Goal: Find contact information

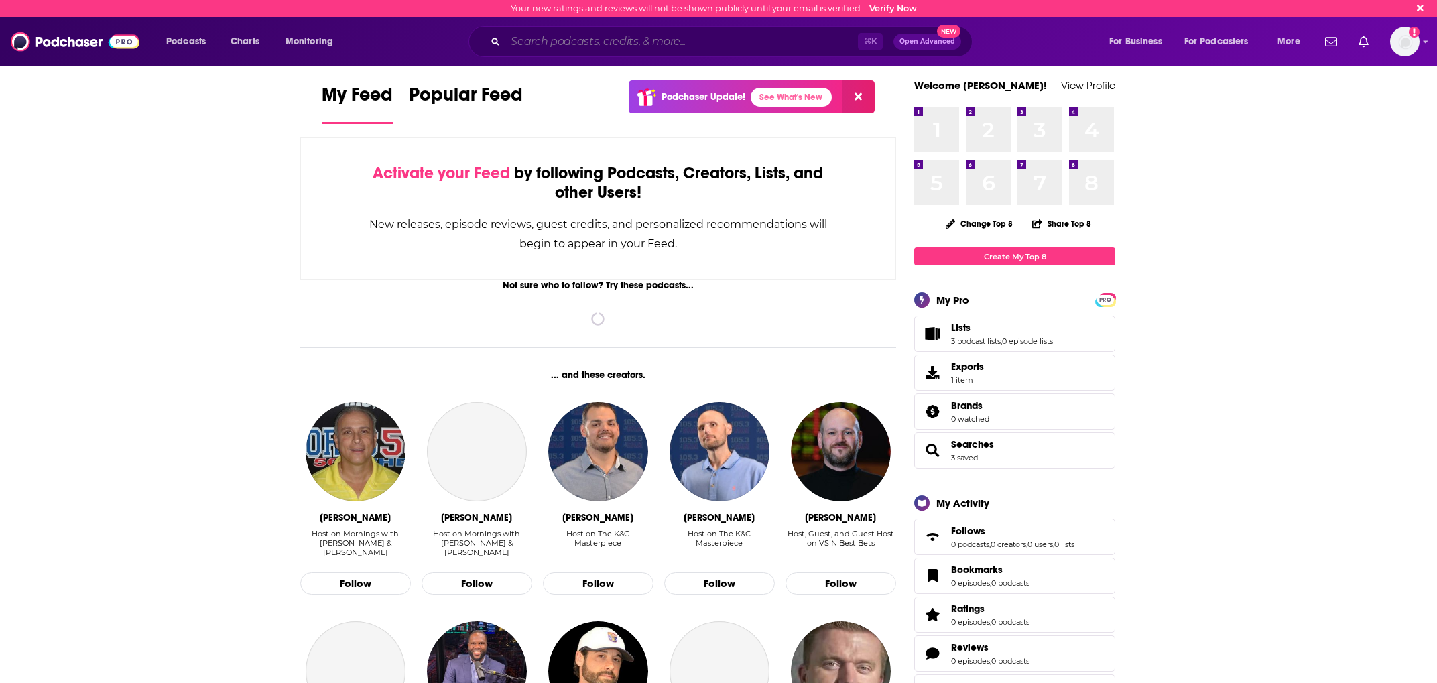
click at [639, 35] on input "Search podcasts, credits, & more..." at bounding box center [681, 41] width 353 height 21
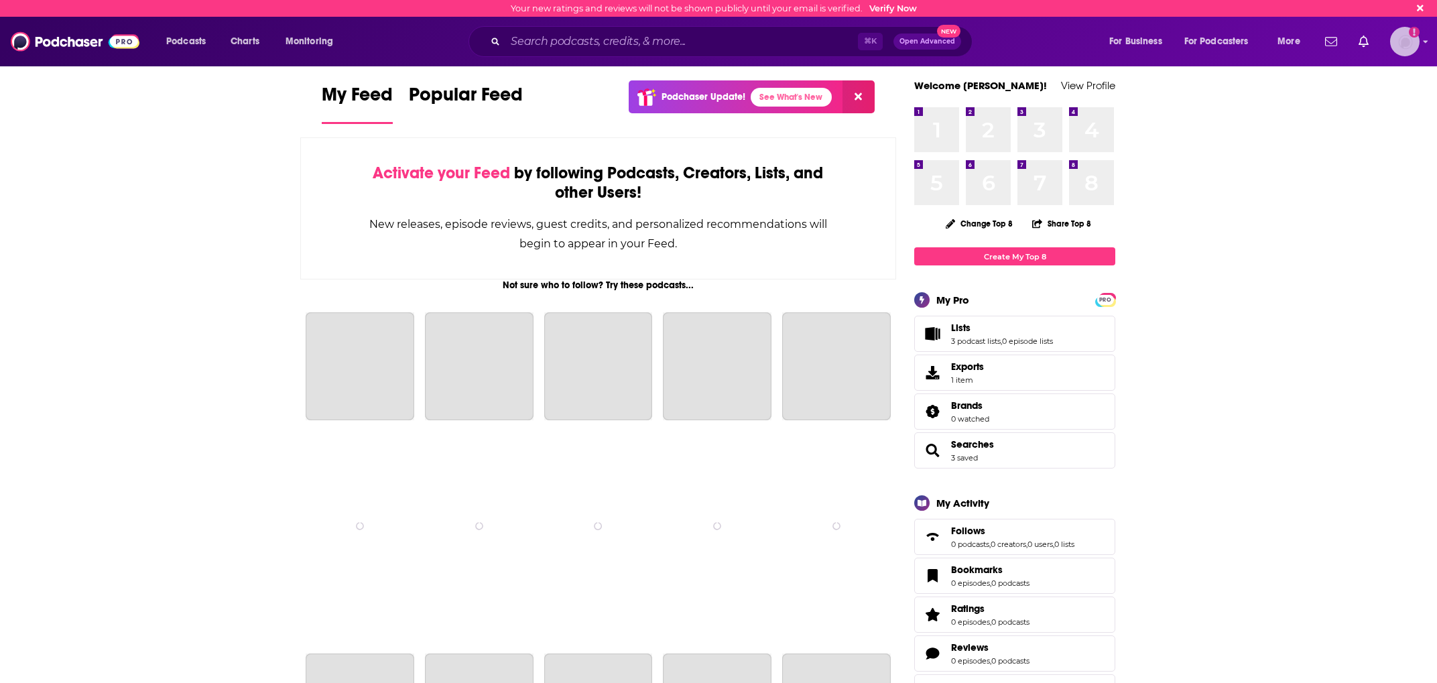
click at [1395, 49] on div "Logged in as charlottestone" at bounding box center [1404, 41] width 29 height 29
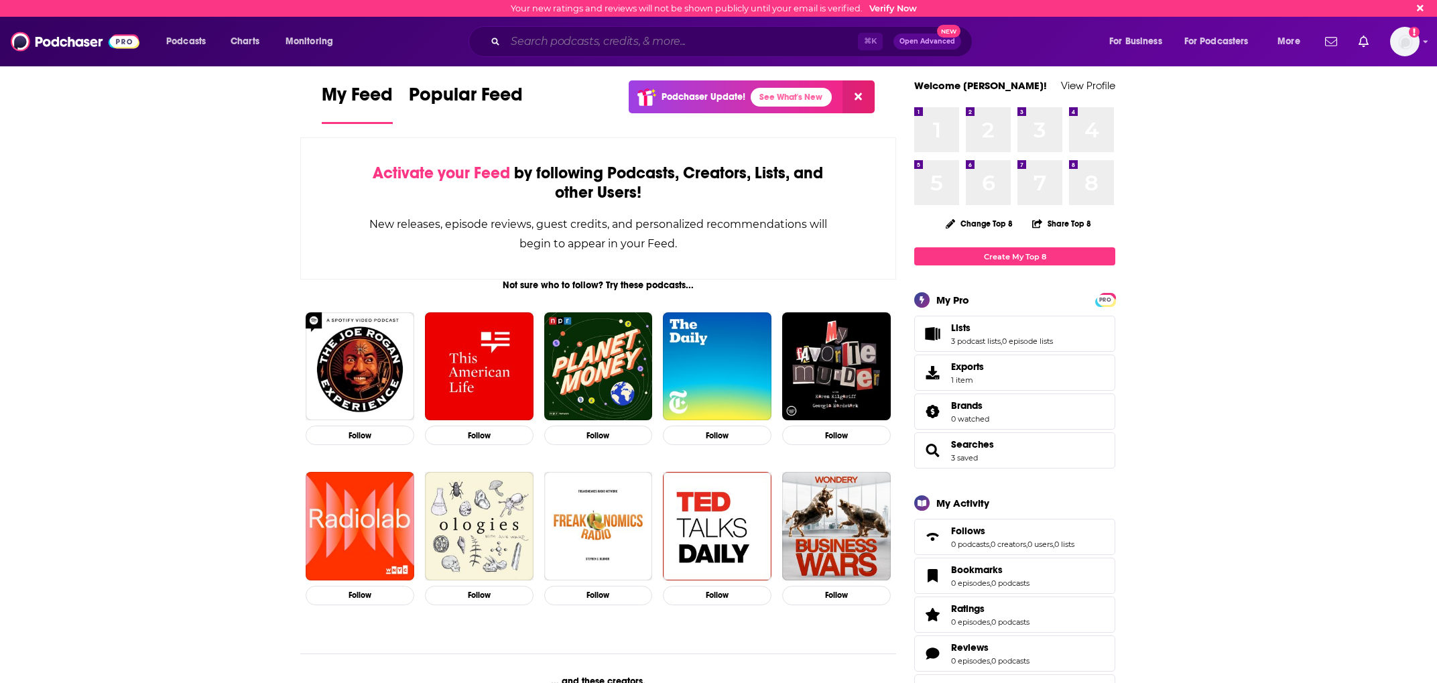
click at [604, 48] on input "Search podcasts, credits, & more..." at bounding box center [681, 41] width 353 height 21
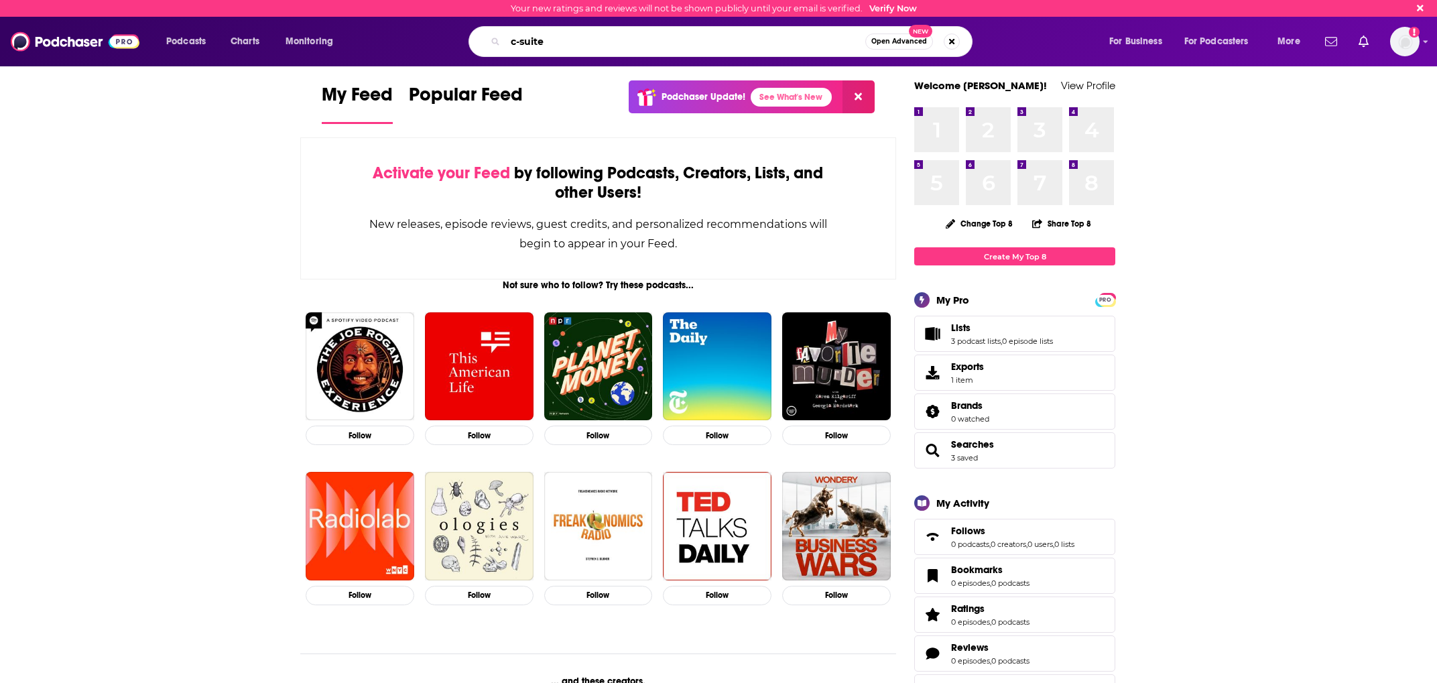
type input "c-suite"
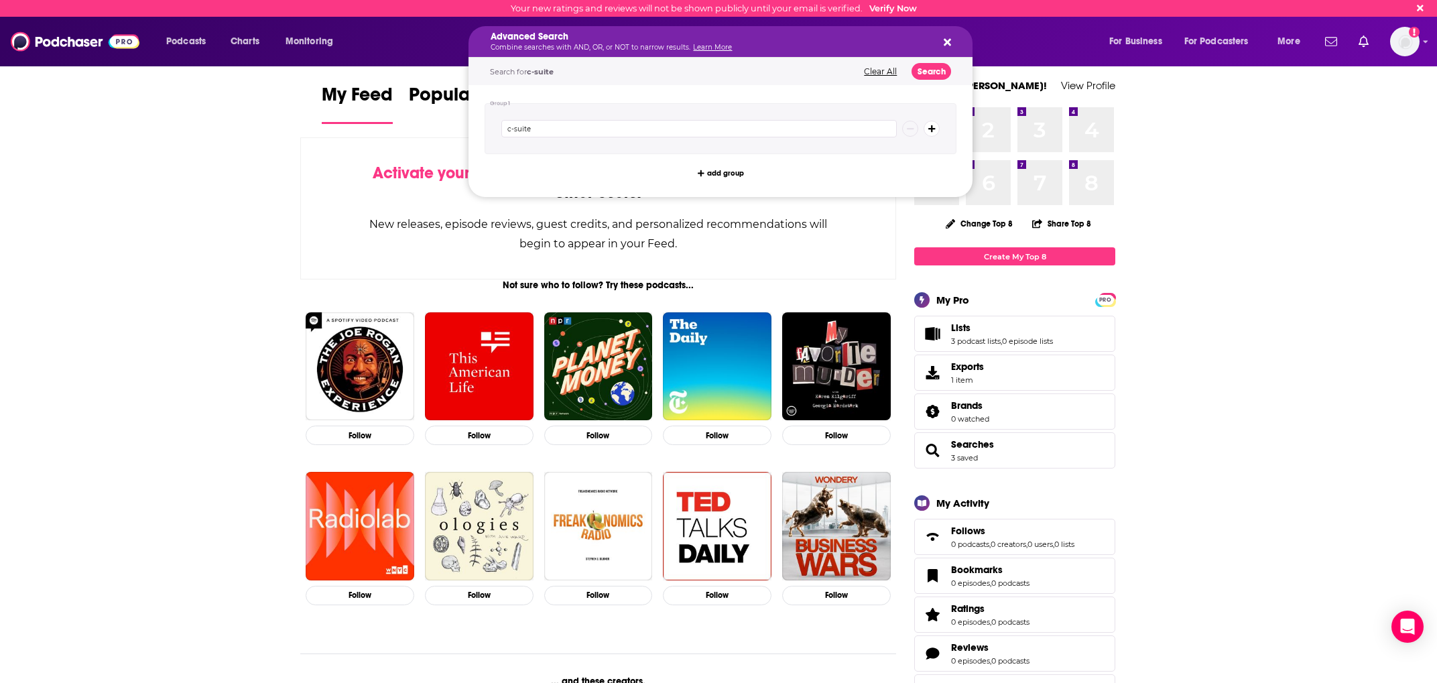
click at [950, 44] on icon "Search podcasts, credits, & more..." at bounding box center [947, 42] width 7 height 7
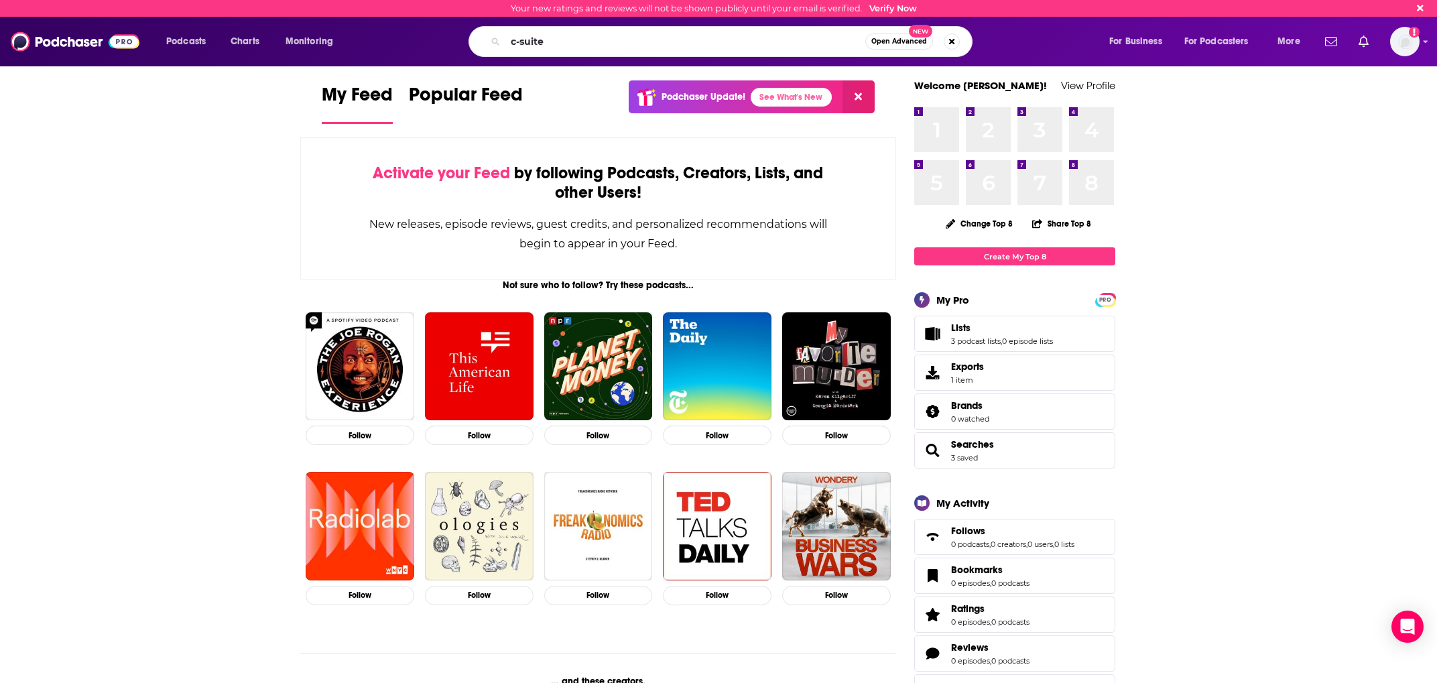
drag, startPoint x: 230, startPoint y: 95, endPoint x: 180, endPoint y: 70, distance: 56.1
click at [84, 40] on img at bounding box center [75, 41] width 129 height 25
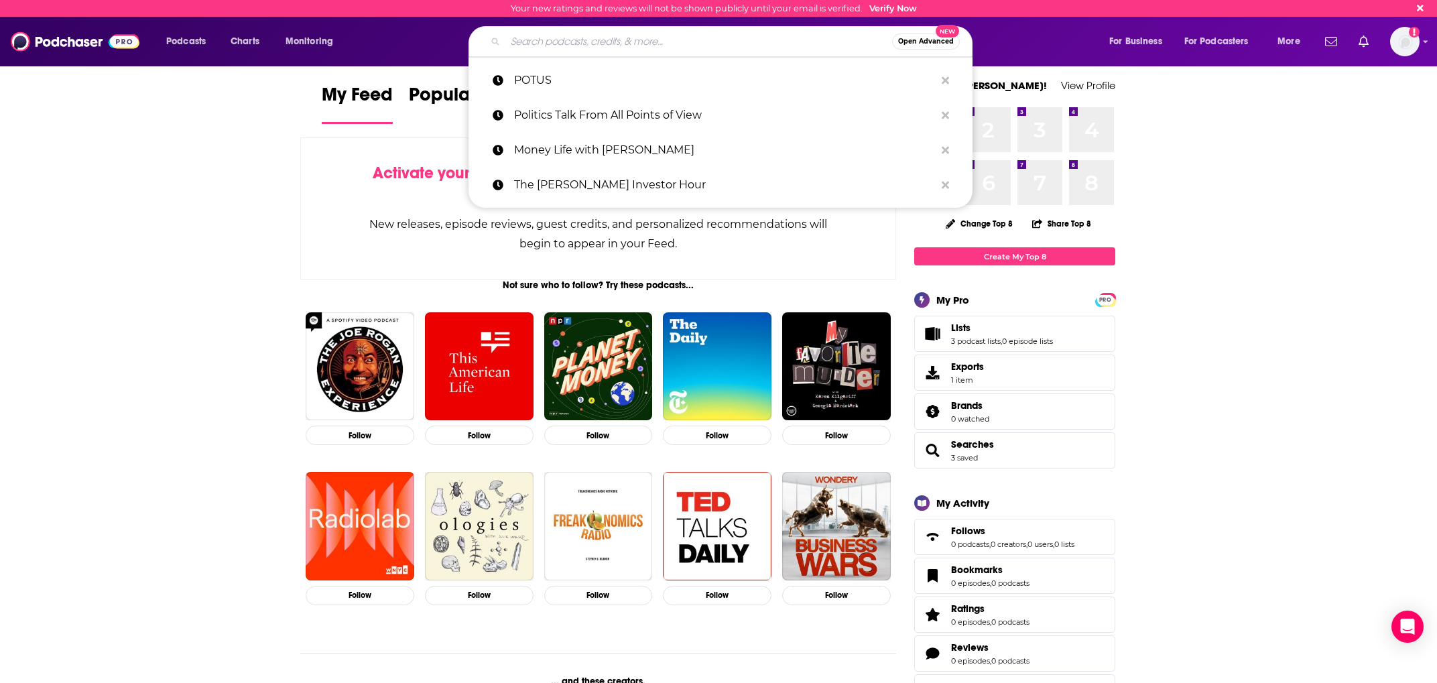
click at [638, 50] on input "Search podcasts, credits, & more..." at bounding box center [698, 41] width 387 height 21
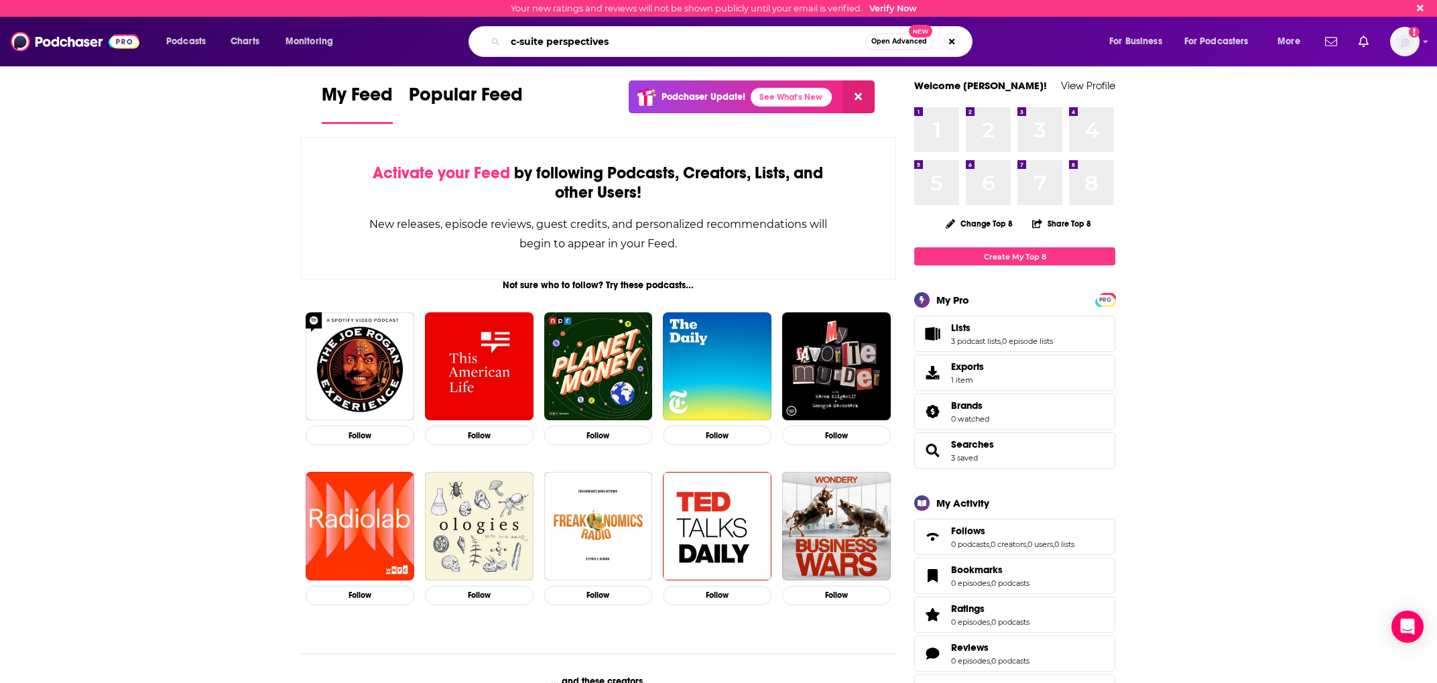
type input "c-suite perspectives"
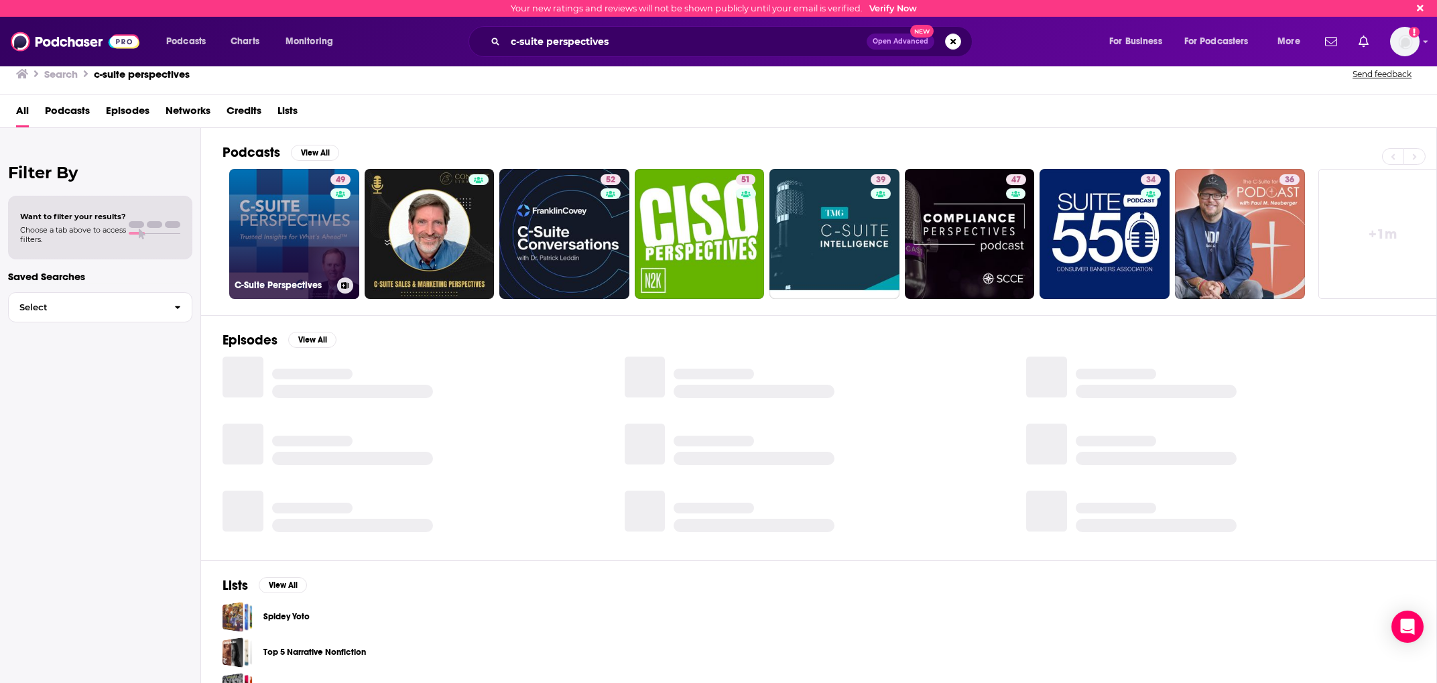
click at [296, 216] on link "49 C-Suite Perspectives" at bounding box center [294, 234] width 130 height 130
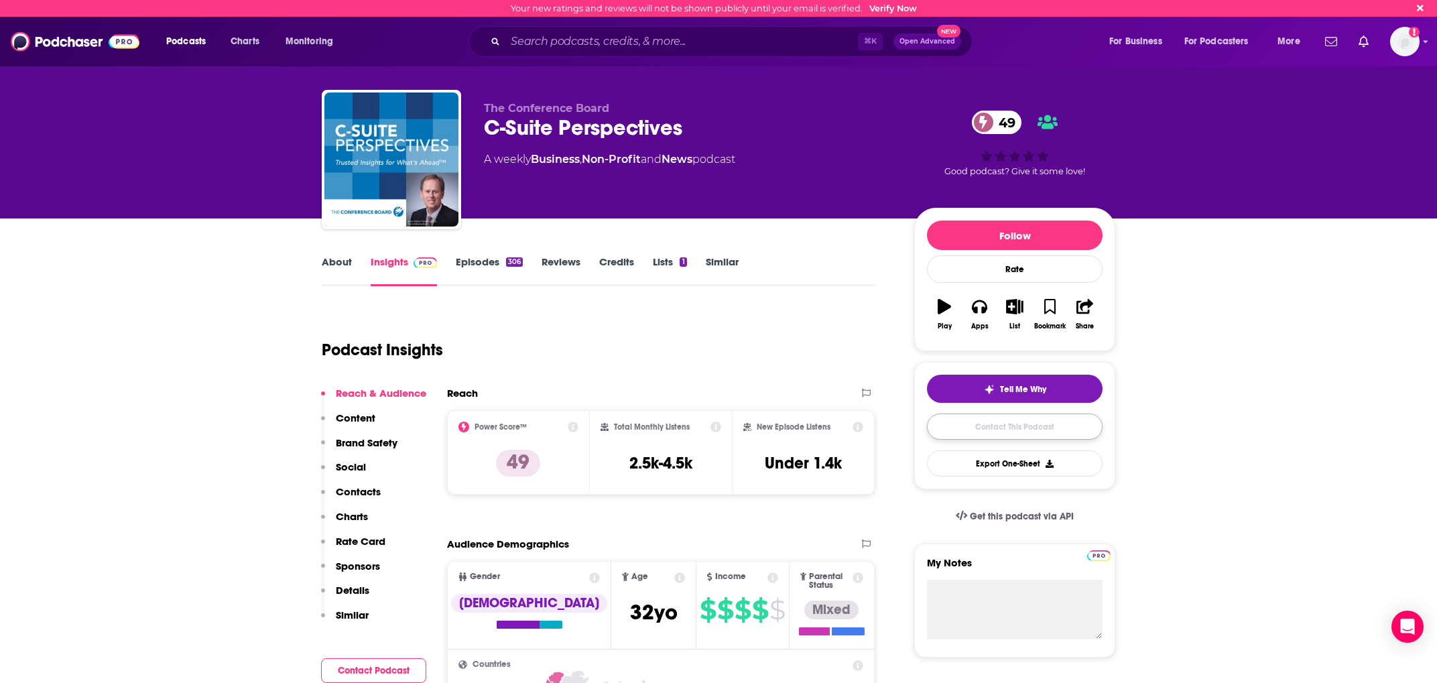
click at [1075, 425] on link "Contact This Podcast" at bounding box center [1015, 427] width 176 height 26
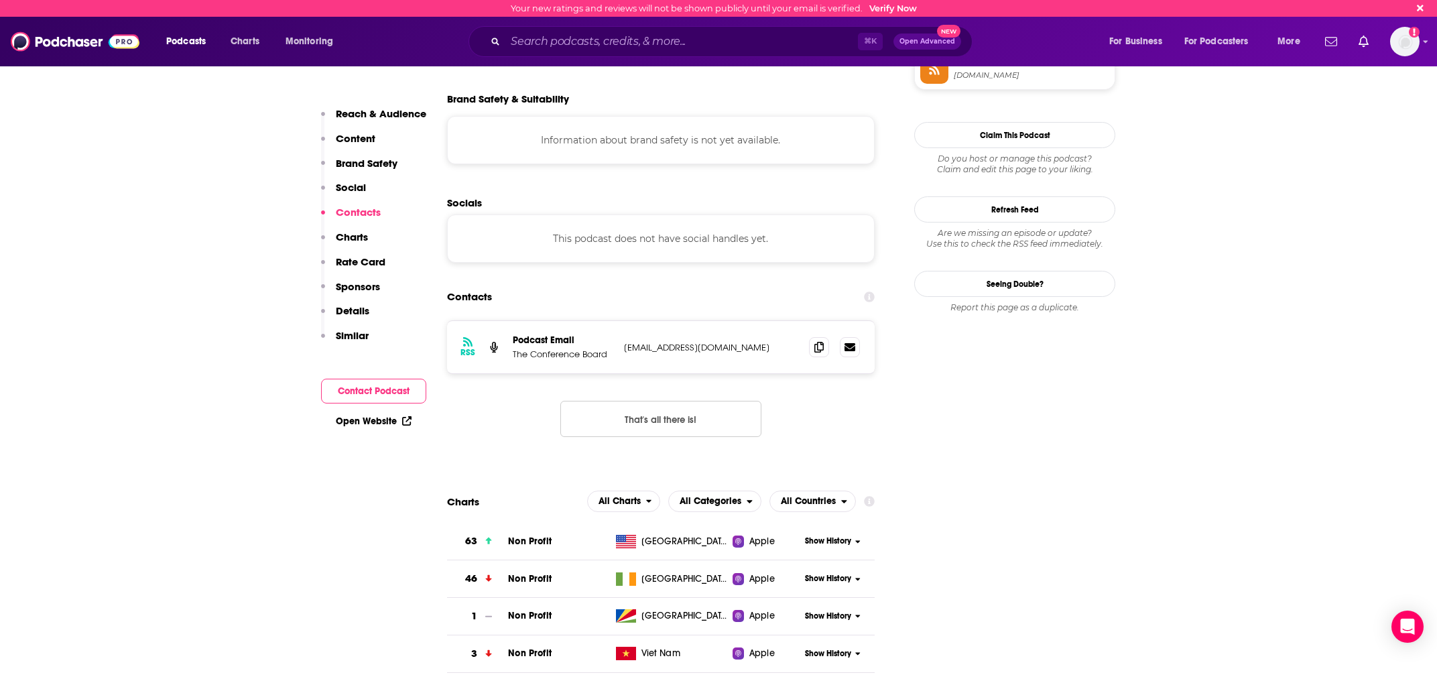
scroll to position [1135, 0]
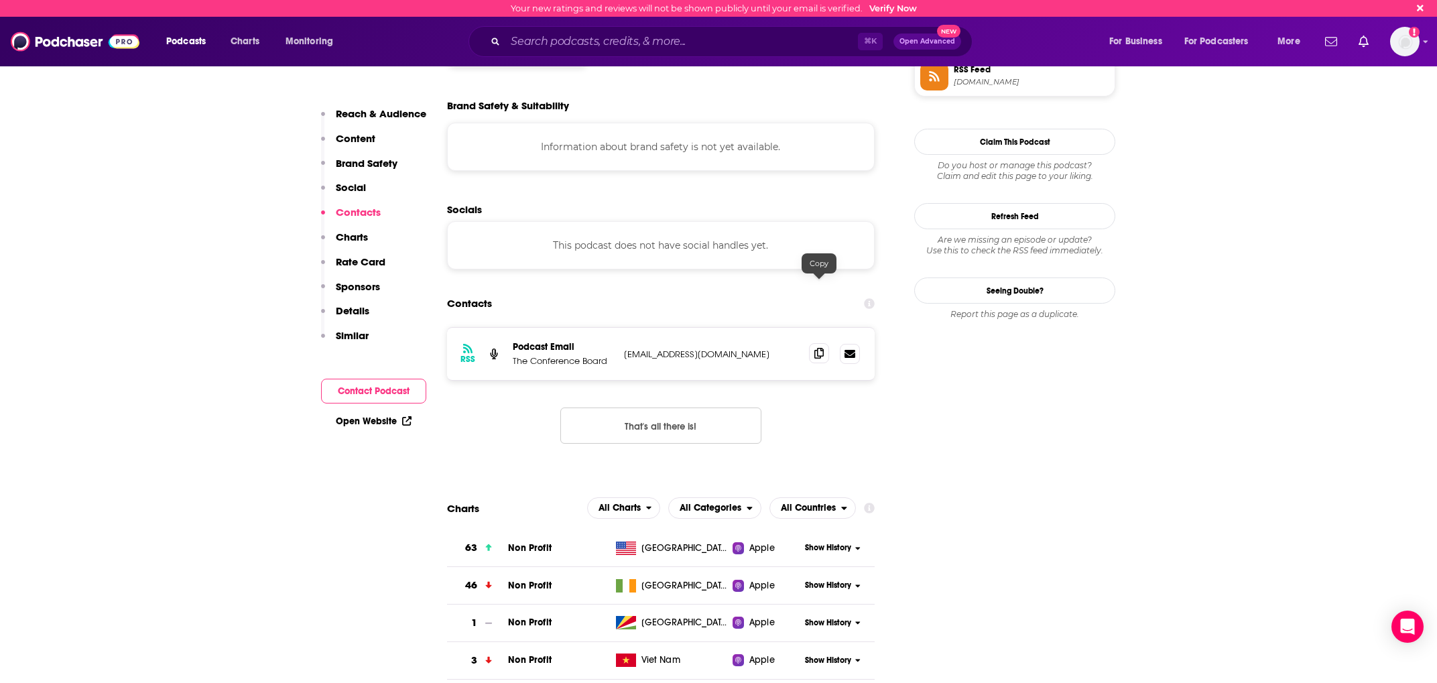
click at [814, 343] on span at bounding box center [819, 353] width 20 height 20
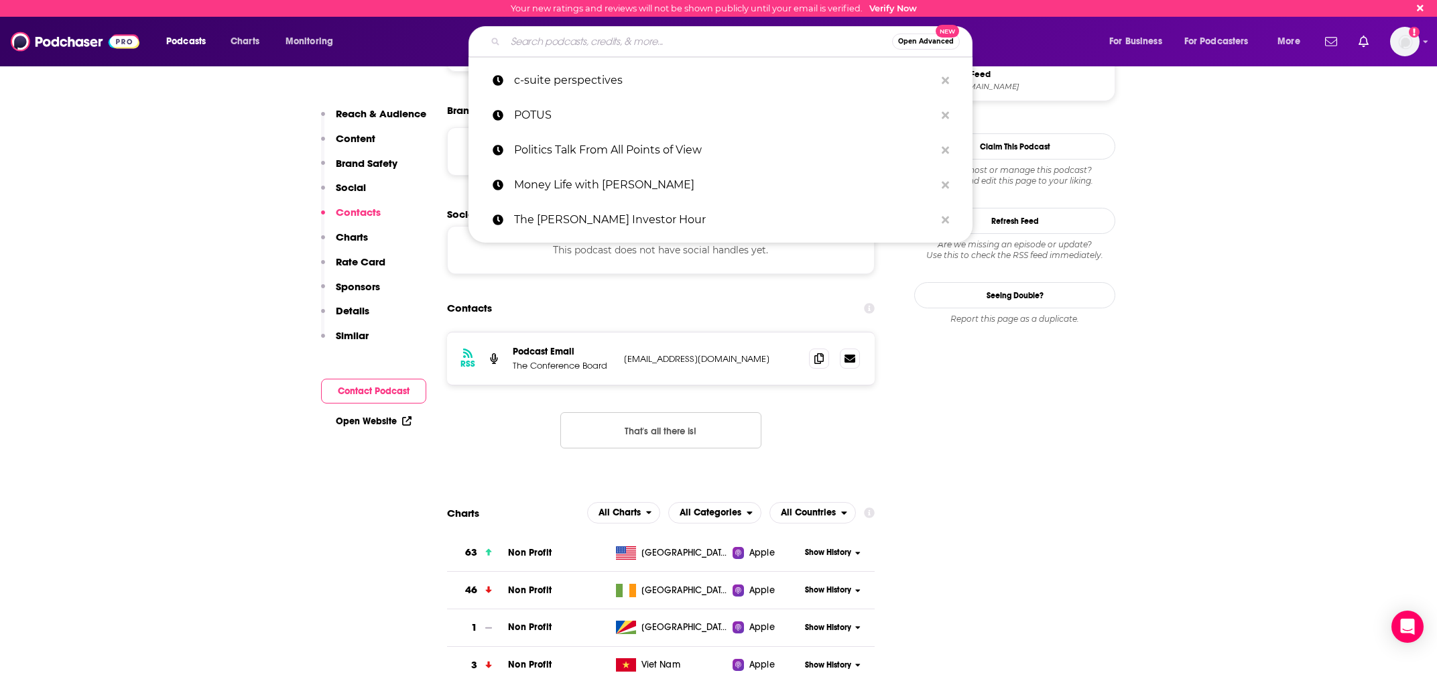
click at [553, 44] on input "Search podcasts, credits, & more..." at bounding box center [698, 41] width 387 height 21
paste input "In Good Company with [PERSON_NAME]"
type input "In Good Company with [PERSON_NAME]"
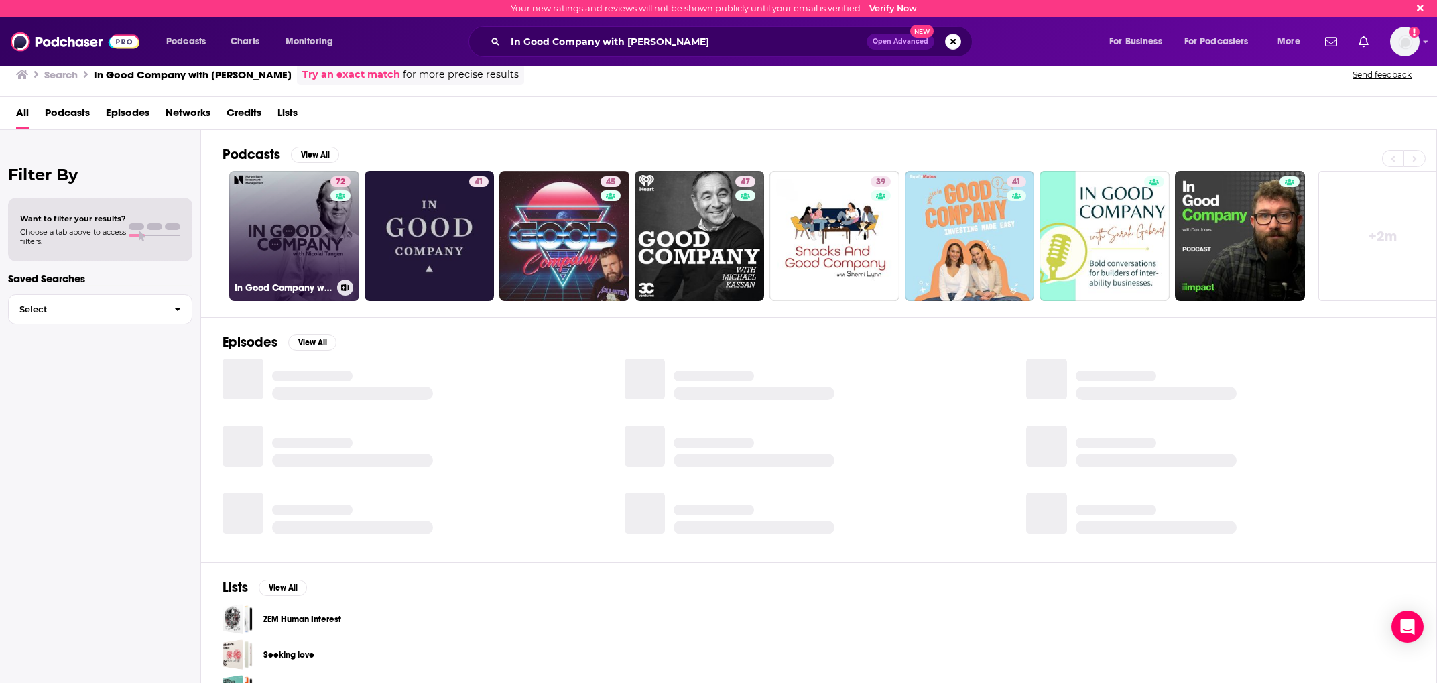
click at [277, 228] on link "72 In Good Company with [PERSON_NAME]" at bounding box center [294, 236] width 130 height 130
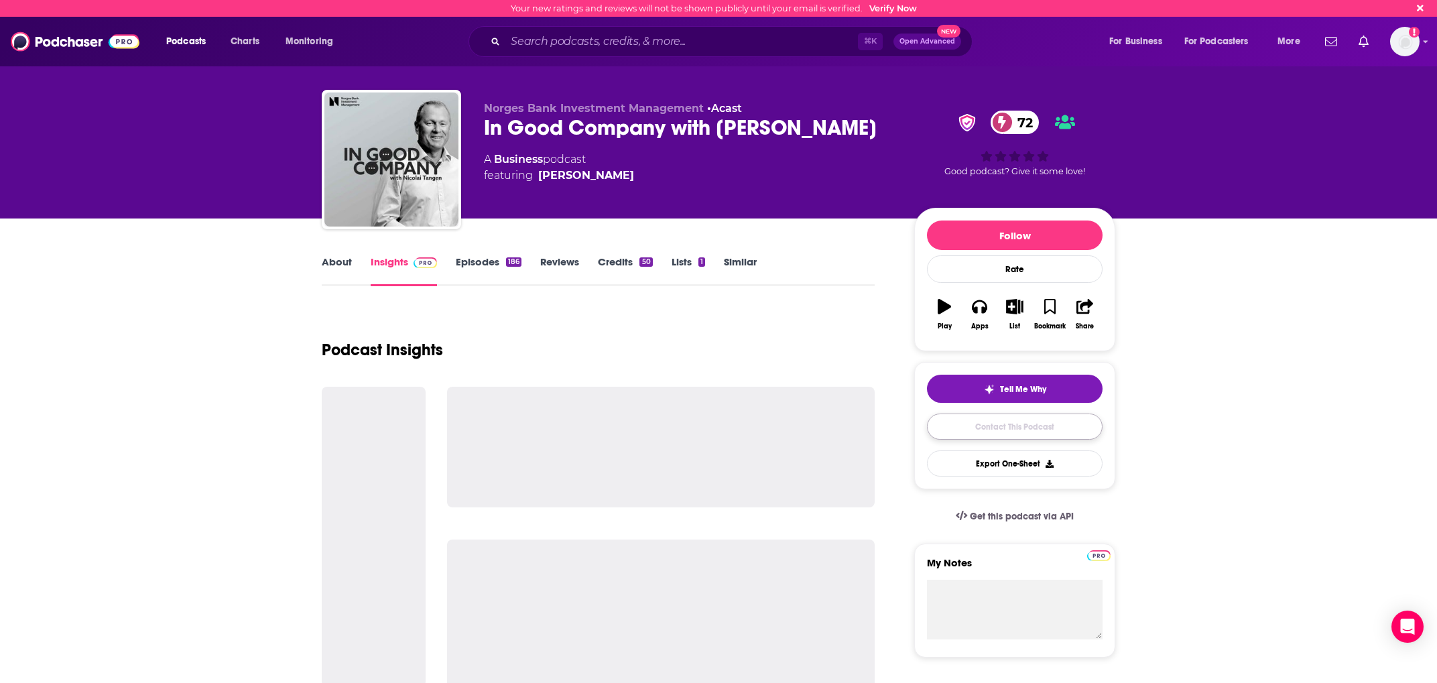
click at [1062, 438] on link "Contact This Podcast" at bounding box center [1015, 427] width 176 height 26
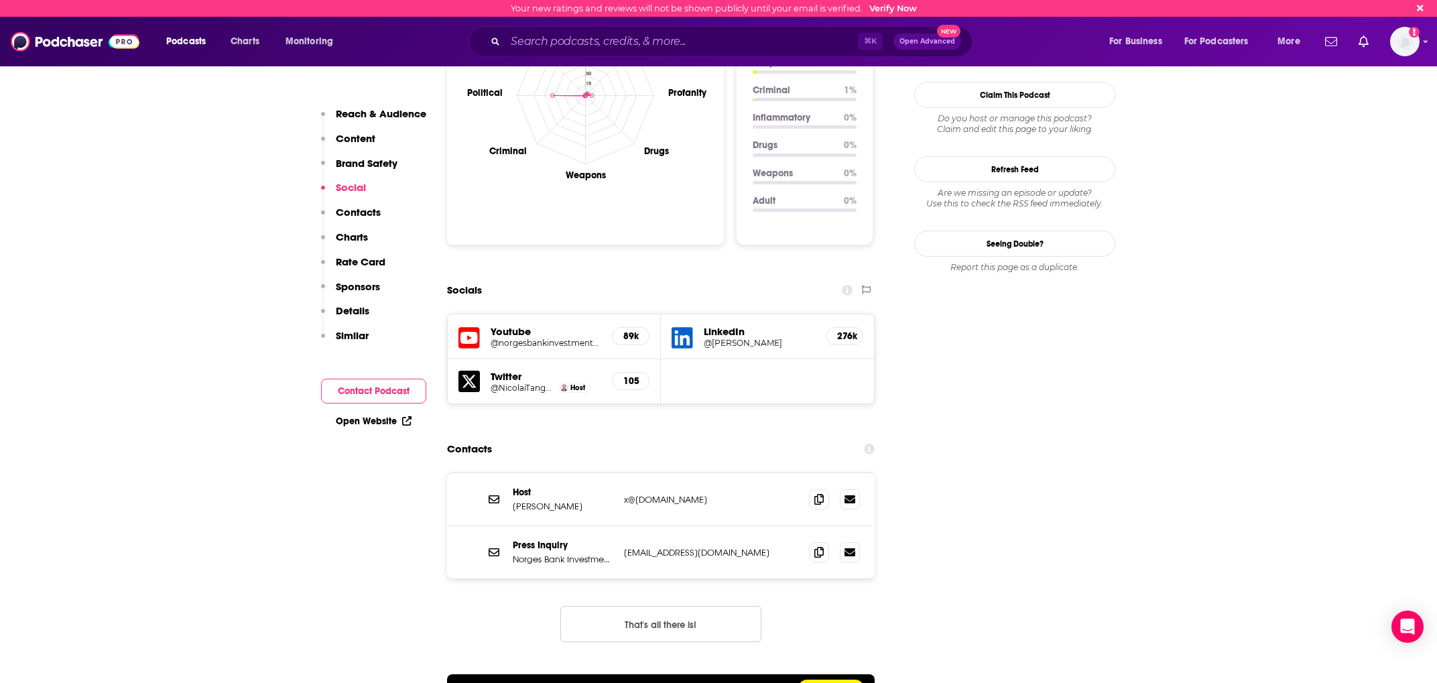
scroll to position [1361, 0]
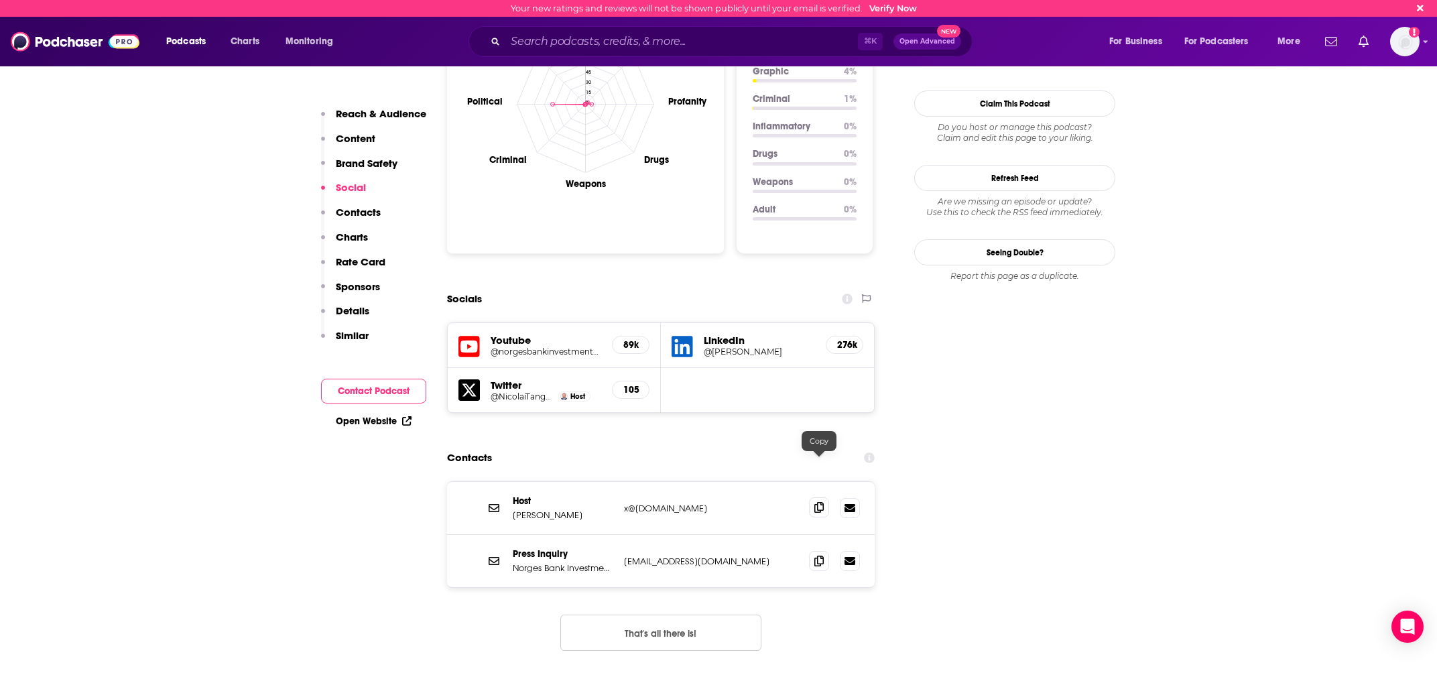
click at [815, 502] on icon at bounding box center [818, 507] width 9 height 11
click at [819, 555] on icon at bounding box center [818, 560] width 9 height 11
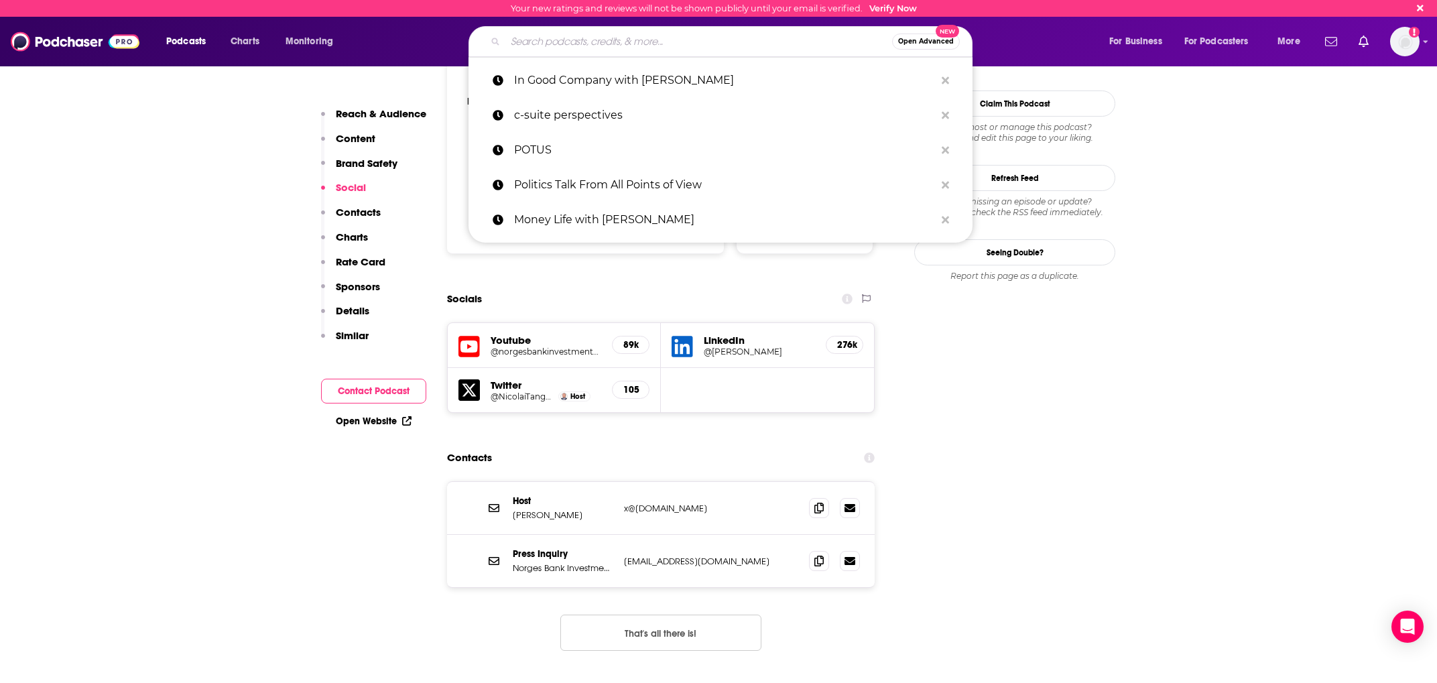
click at [790, 36] on input "Search podcasts, credits, & more..." at bounding box center [698, 41] width 387 height 21
paste input "IMA Count Me In"
type input "IMA Count Me In"
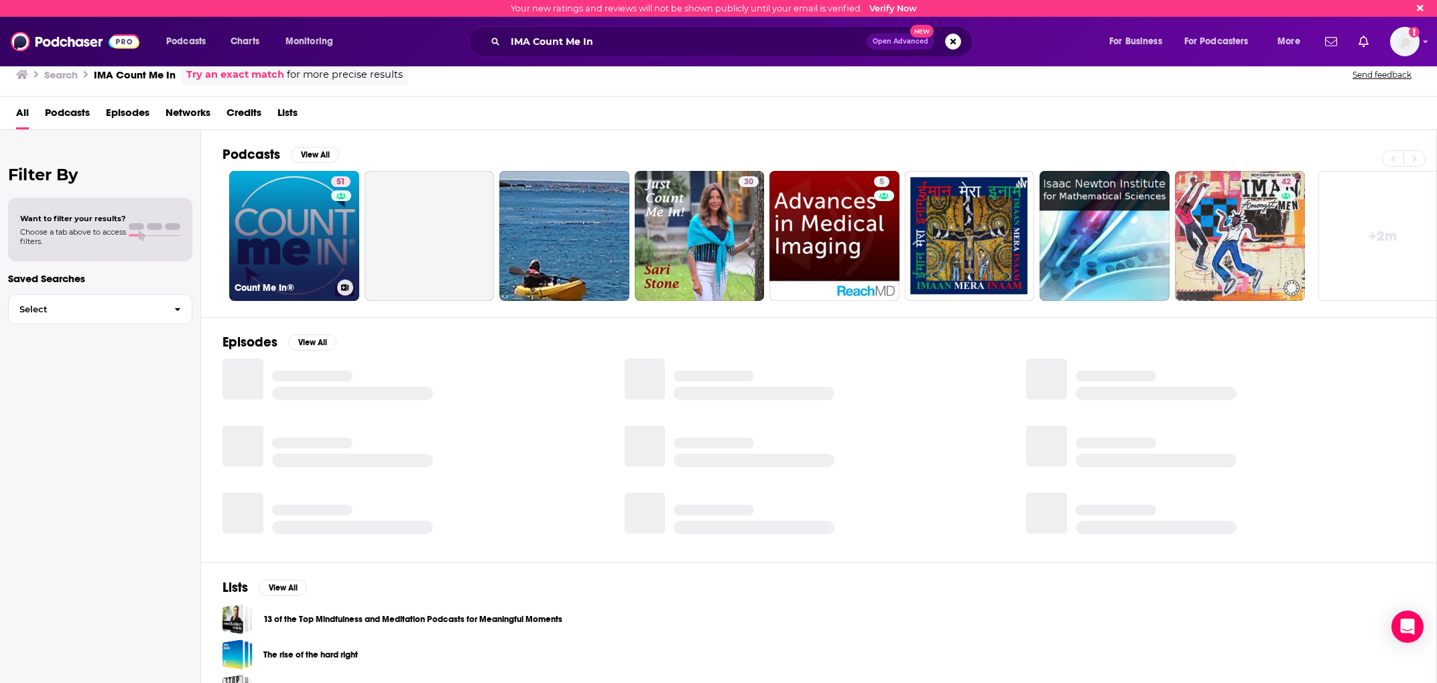
click at [303, 225] on link "51 Count Me In®" at bounding box center [294, 236] width 130 height 130
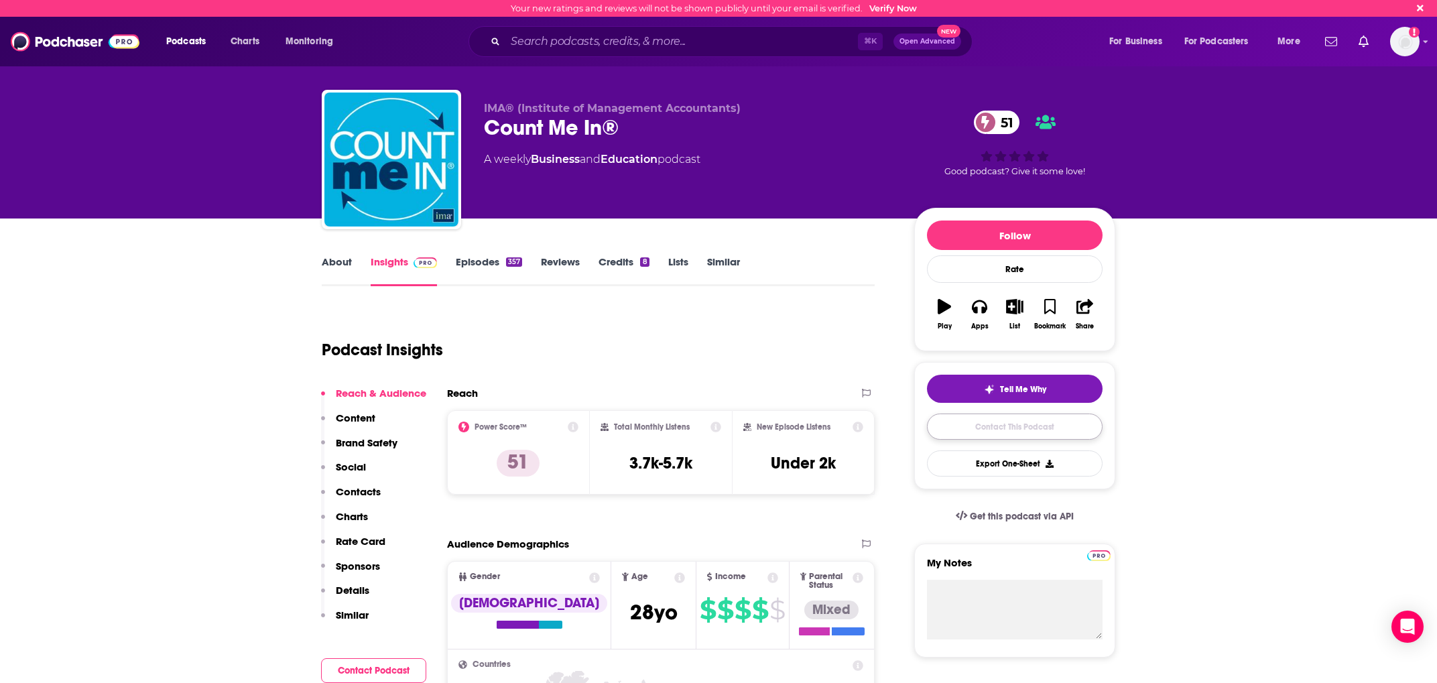
click at [1002, 418] on link "Contact This Podcast" at bounding box center [1015, 427] width 176 height 26
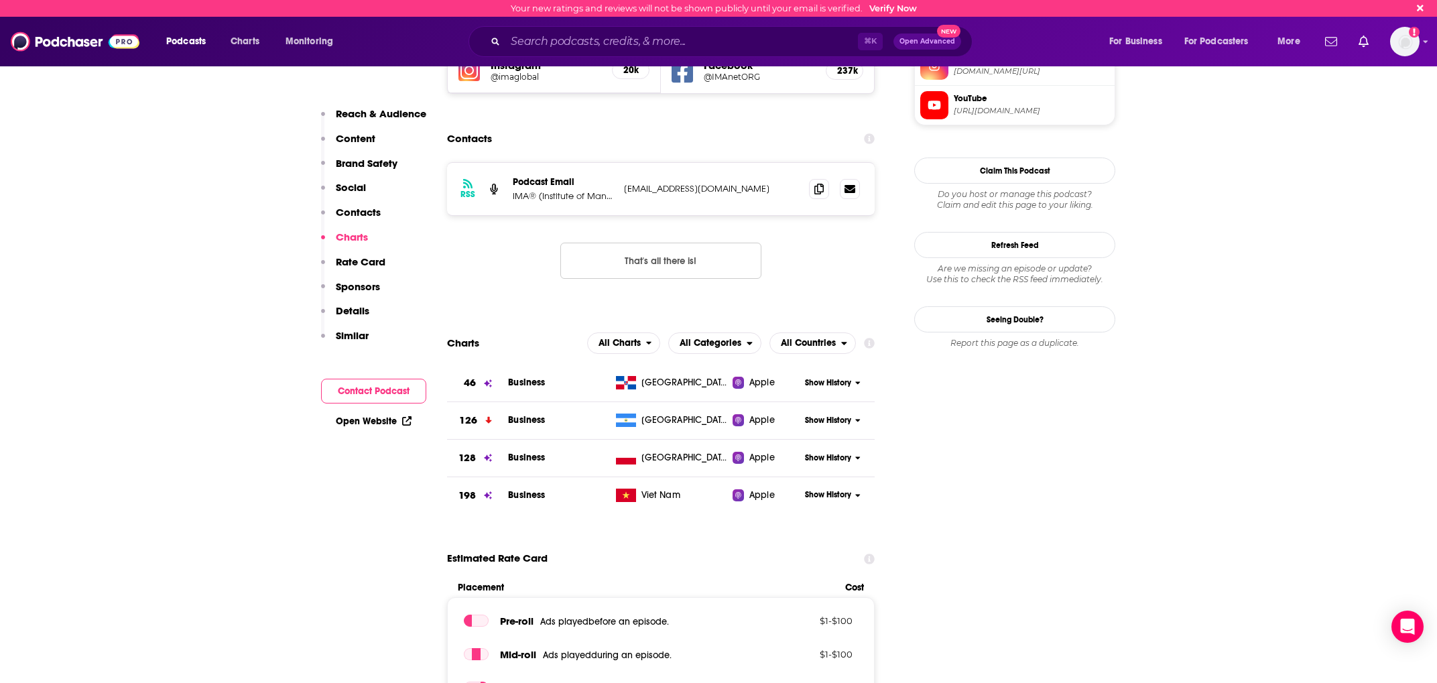
scroll to position [1362, 0]
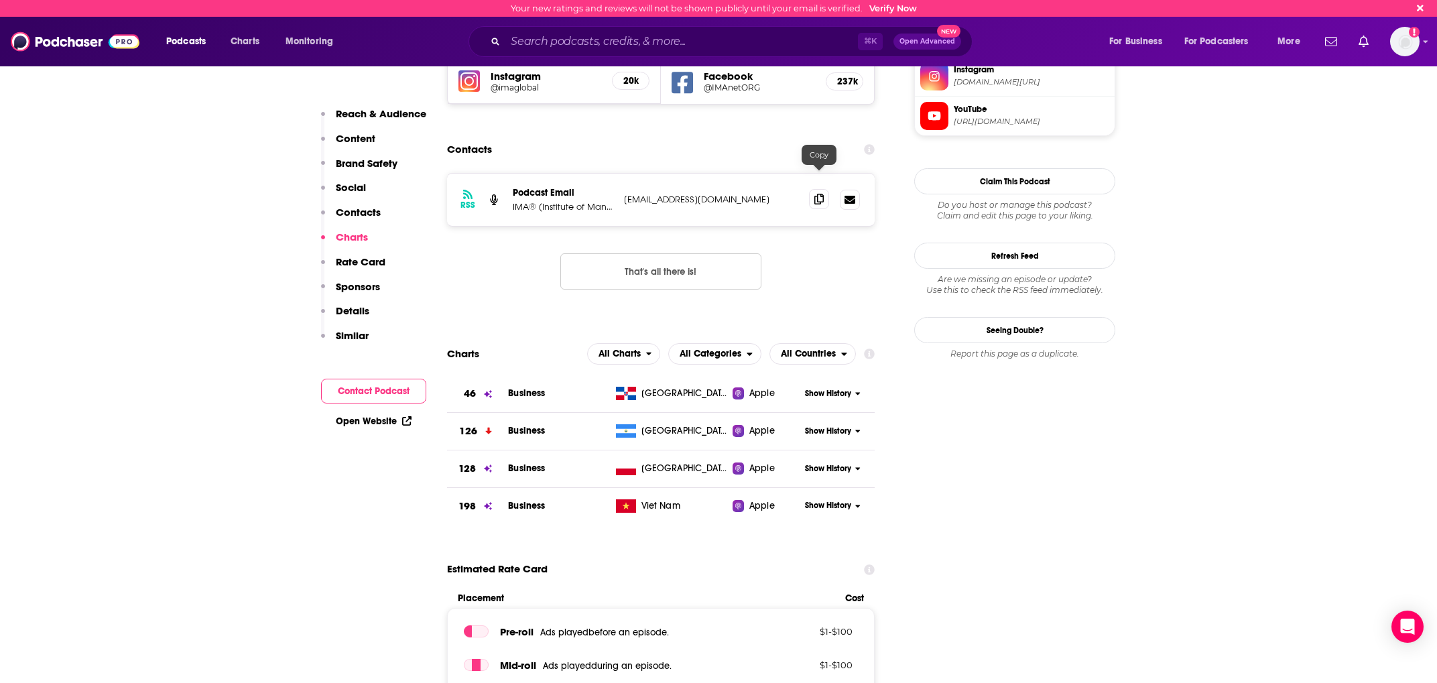
click at [815, 194] on icon at bounding box center [818, 199] width 9 height 11
click at [582, 30] on div "⌘ K Open Advanced New" at bounding box center [721, 41] width 504 height 31
click at [580, 47] on input "Search podcasts, credits, & more..." at bounding box center [681, 41] width 353 height 21
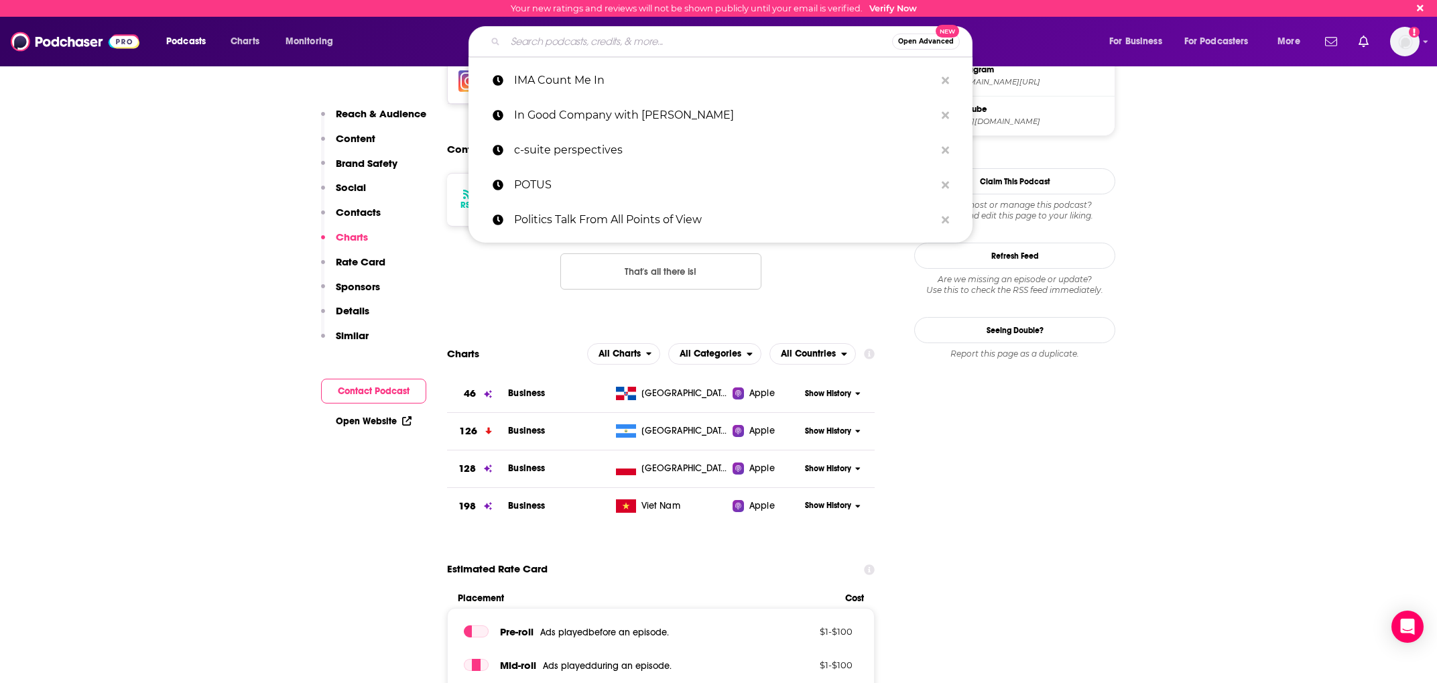
paste input "The M&A Science Podcast"
type input "The M&A Science Podcast"
